Goal: Transaction & Acquisition: Purchase product/service

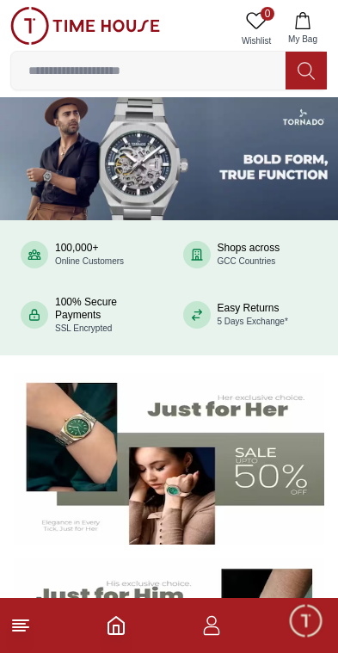
click at [28, 626] on icon at bounding box center [20, 625] width 21 height 21
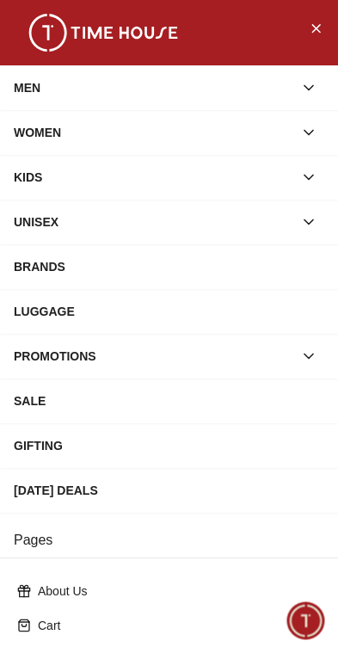
click at [312, 31] on icon "Close Menu" at bounding box center [316, 28] width 14 height 22
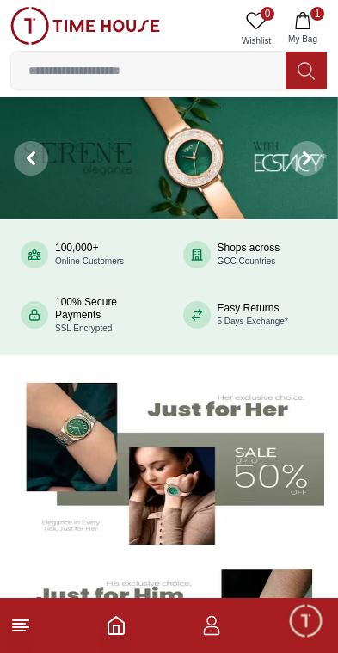
click at [316, 632] on span "Minimize live chat window" at bounding box center [305, 620] width 50 height 50
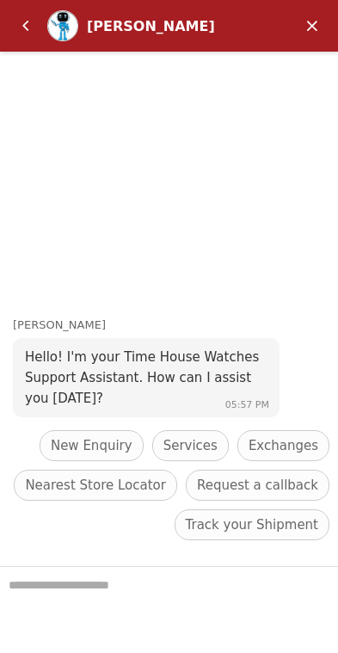
click at [311, 23] on em "Minimize" at bounding box center [312, 26] width 34 height 34
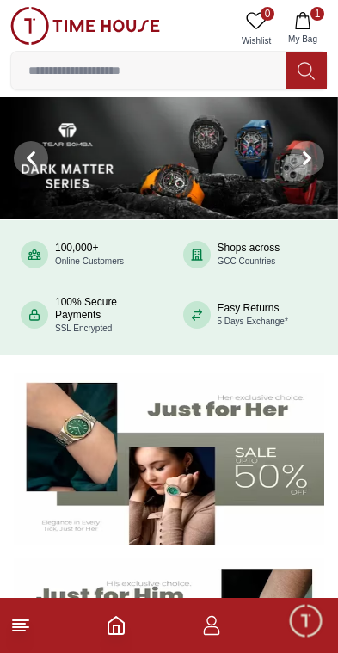
click at [34, 15] on img at bounding box center [85, 26] width 150 height 38
click at [34, 11] on img at bounding box center [85, 26] width 150 height 38
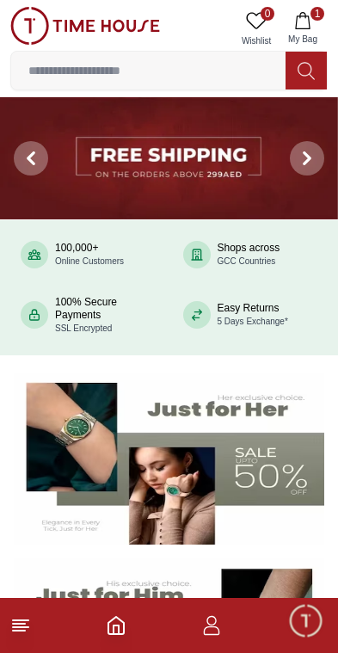
click at [30, 623] on icon at bounding box center [20, 625] width 21 height 21
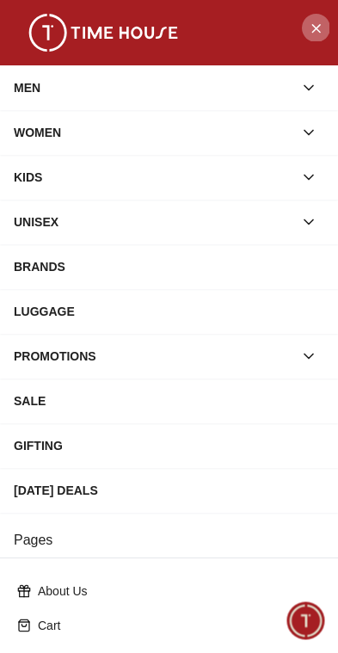
click at [307, 35] on button "Close Menu" at bounding box center [316, 28] width 28 height 28
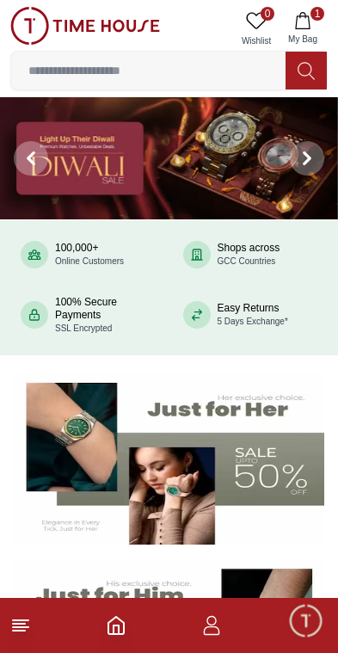
click at [323, 9] on span "1" at bounding box center [318, 14] width 14 height 14
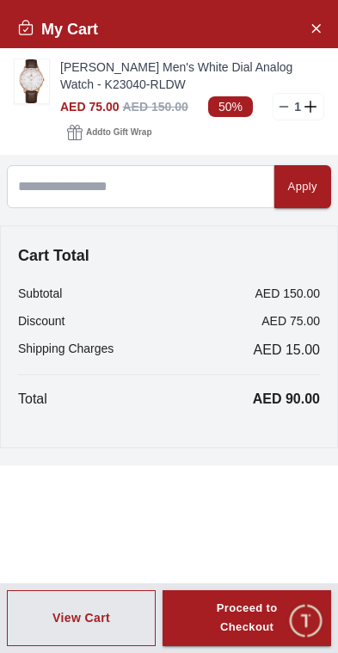
click at [121, 89] on link "[PERSON_NAME] Men's White Dial Analog Watch - K23040-RLDW" at bounding box center [192, 76] width 264 height 34
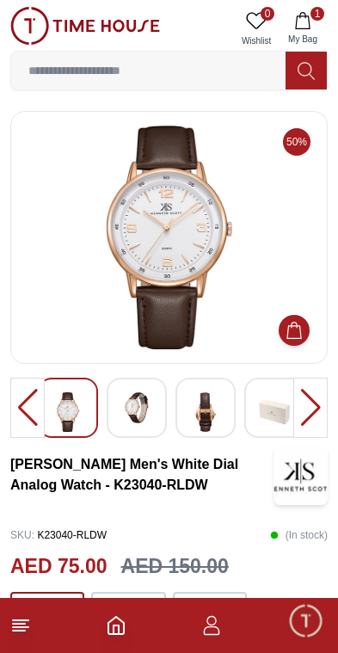
click at [148, 412] on img at bounding box center [136, 407] width 31 height 31
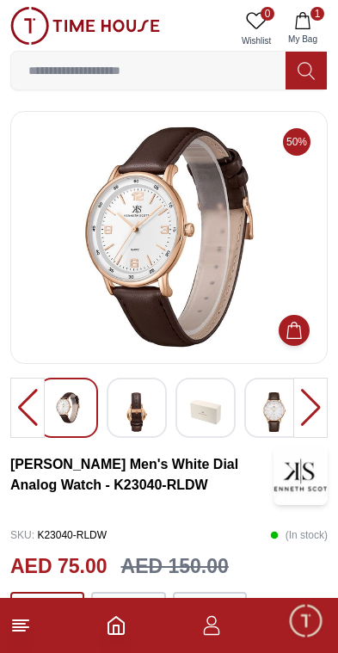
click at [217, 403] on img at bounding box center [205, 412] width 31 height 40
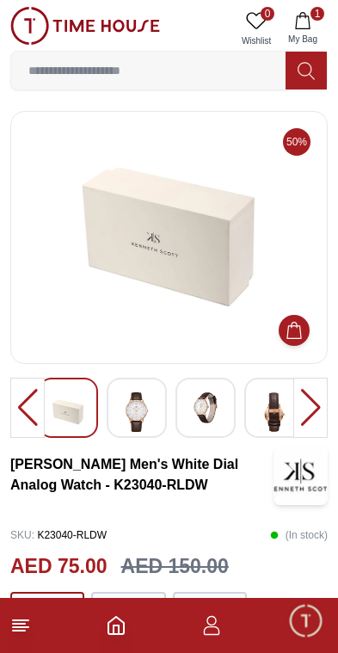
click at [151, 409] on img at bounding box center [136, 412] width 31 height 40
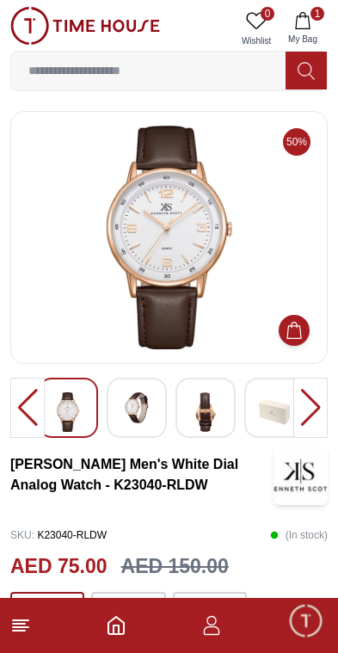
click at [63, 416] on img at bounding box center [67, 412] width 31 height 40
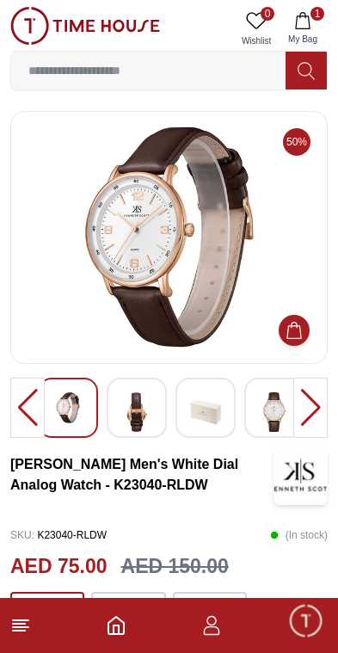
scroll to position [3, 0]
